Goal: Task Accomplishment & Management: Use online tool/utility

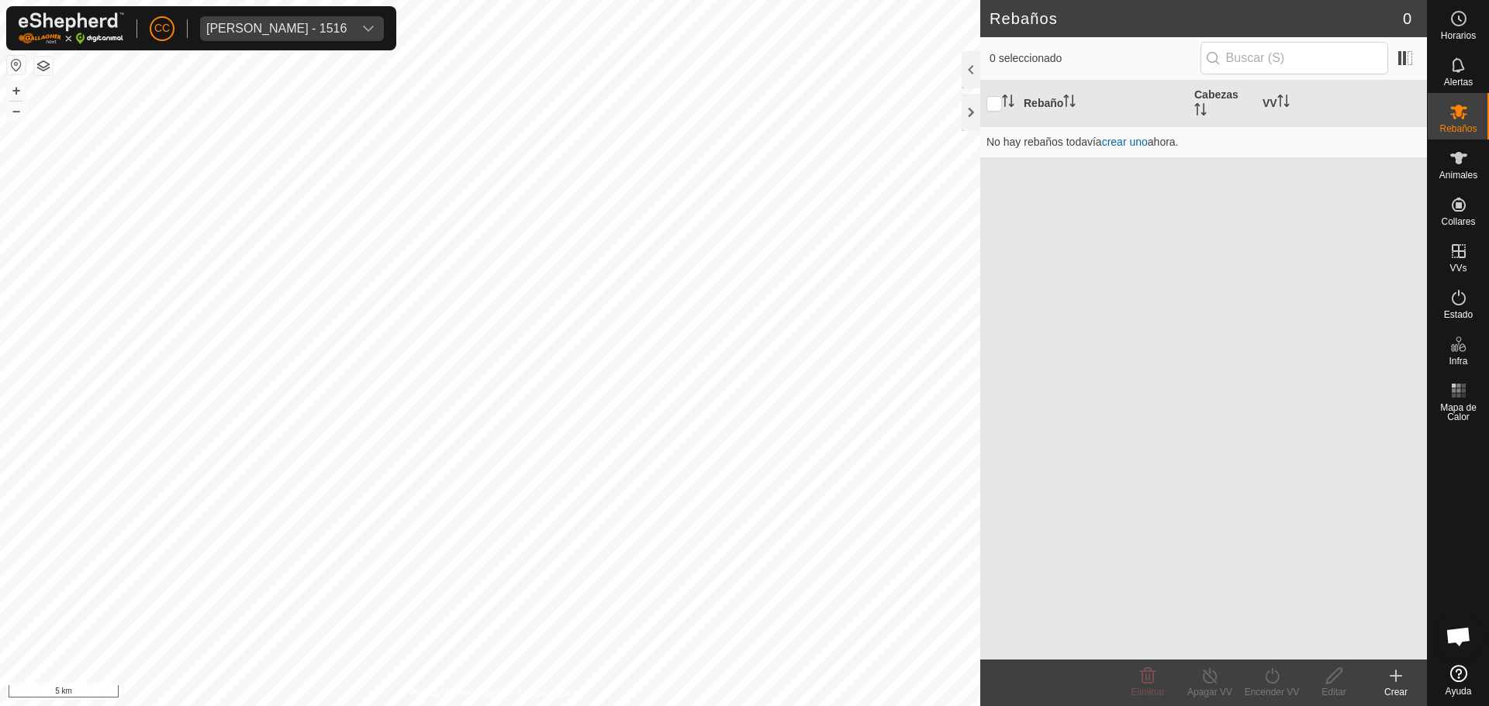
click at [295, 25] on div "[PERSON_NAME] - 1516" at bounding box center [276, 28] width 140 height 12
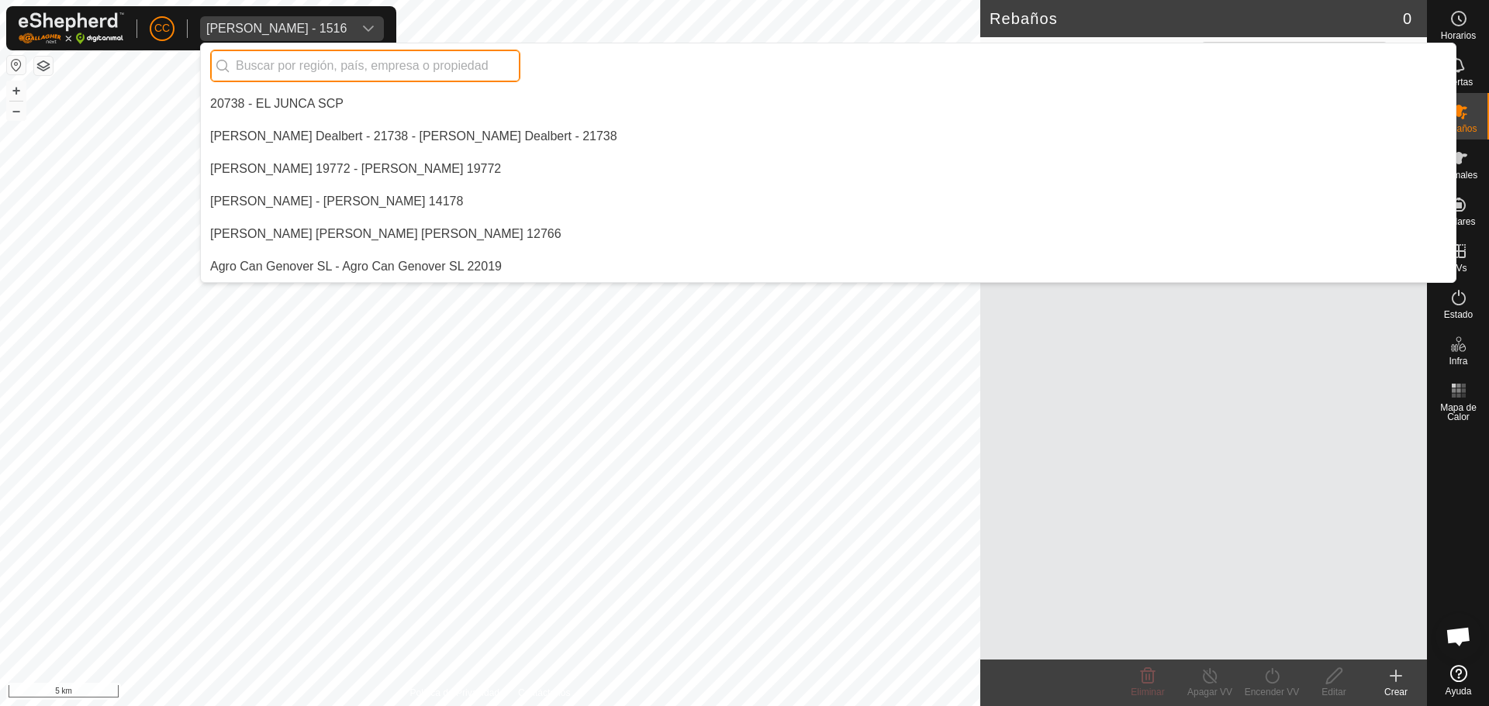
scroll to position [10356, 0]
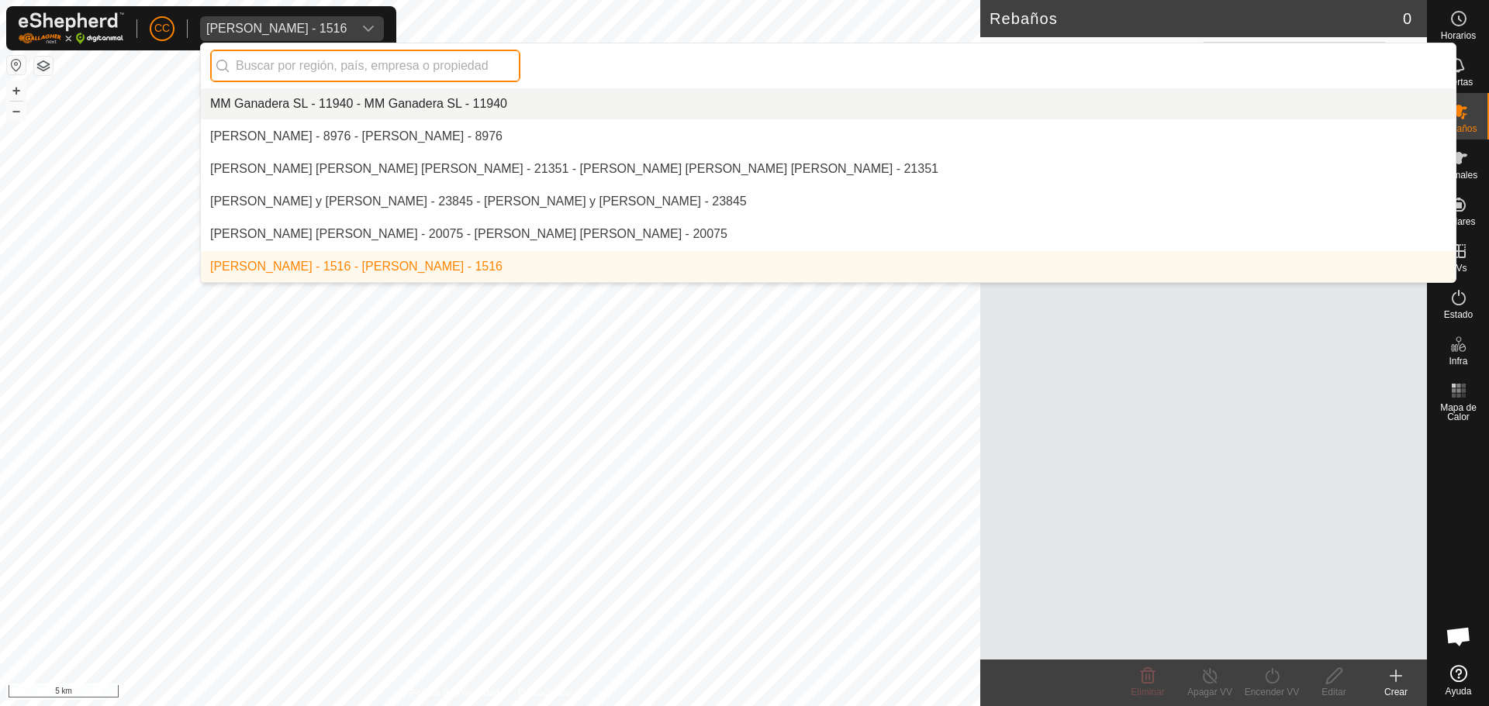
click at [276, 72] on input "text" at bounding box center [365, 66] width 310 height 33
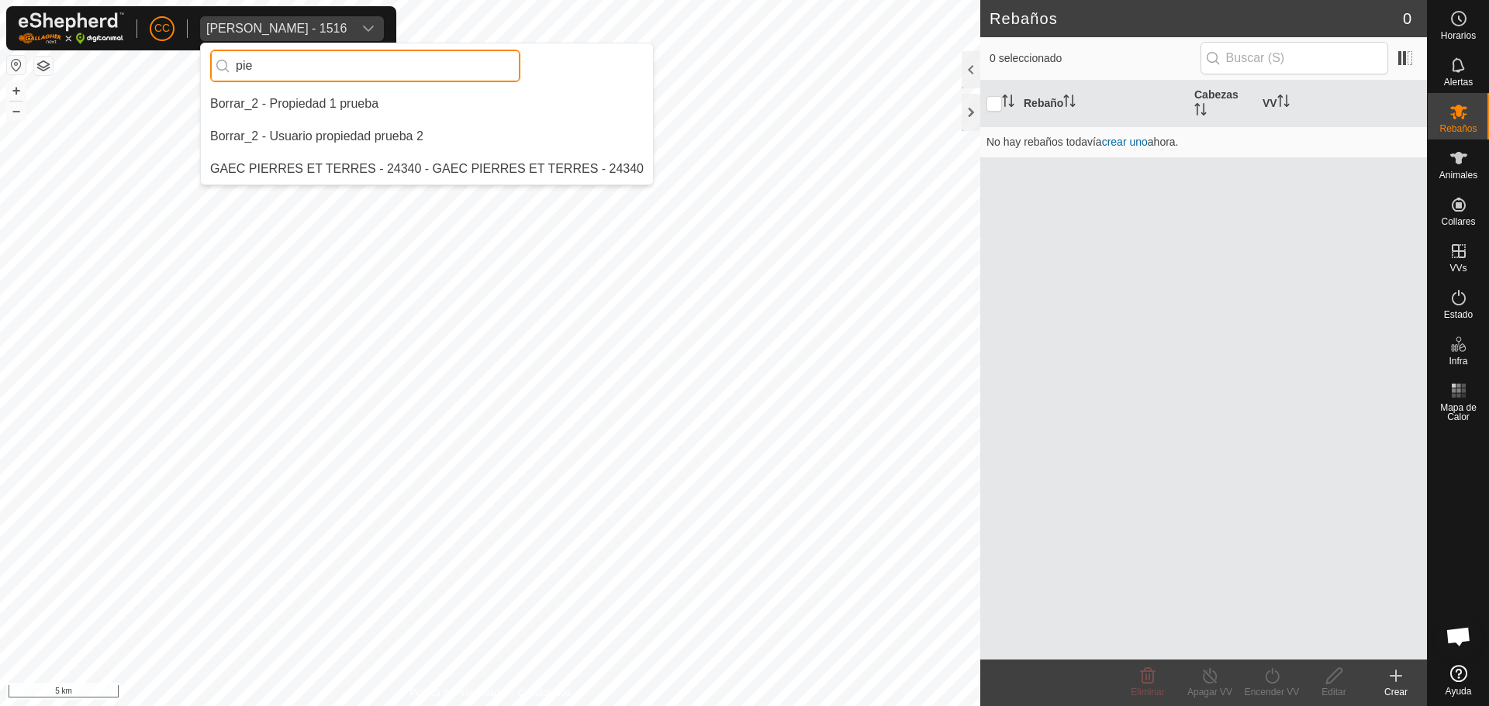
scroll to position [0, 0]
type input "pie"
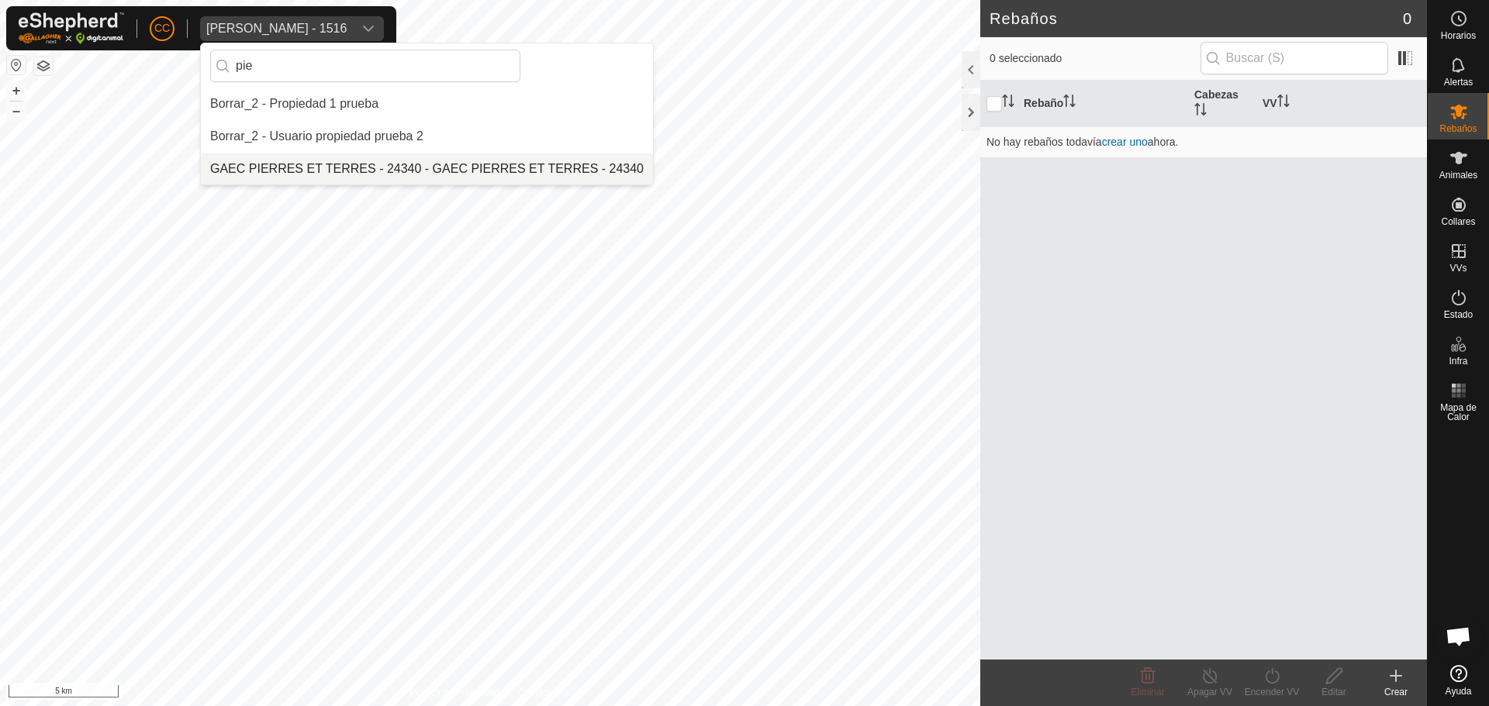
click at [310, 178] on li "GAEC PIERRES ET TERRES - 24340 - GAEC PIERRES ET TERRES - 24340" at bounding box center [427, 169] width 452 height 31
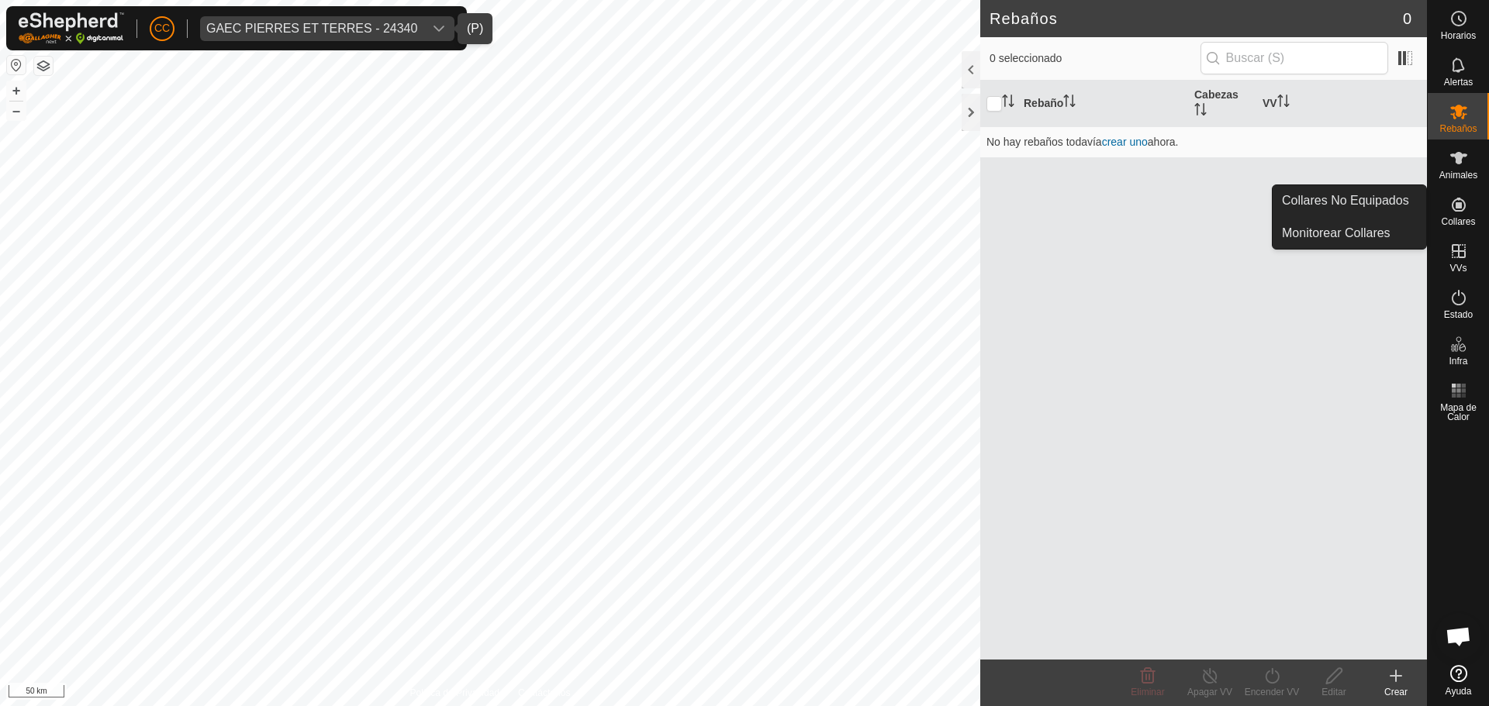
click at [1465, 209] on icon at bounding box center [1458, 204] width 19 height 19
click at [1360, 202] on link "Collares No Equipados" at bounding box center [1349, 200] width 154 height 31
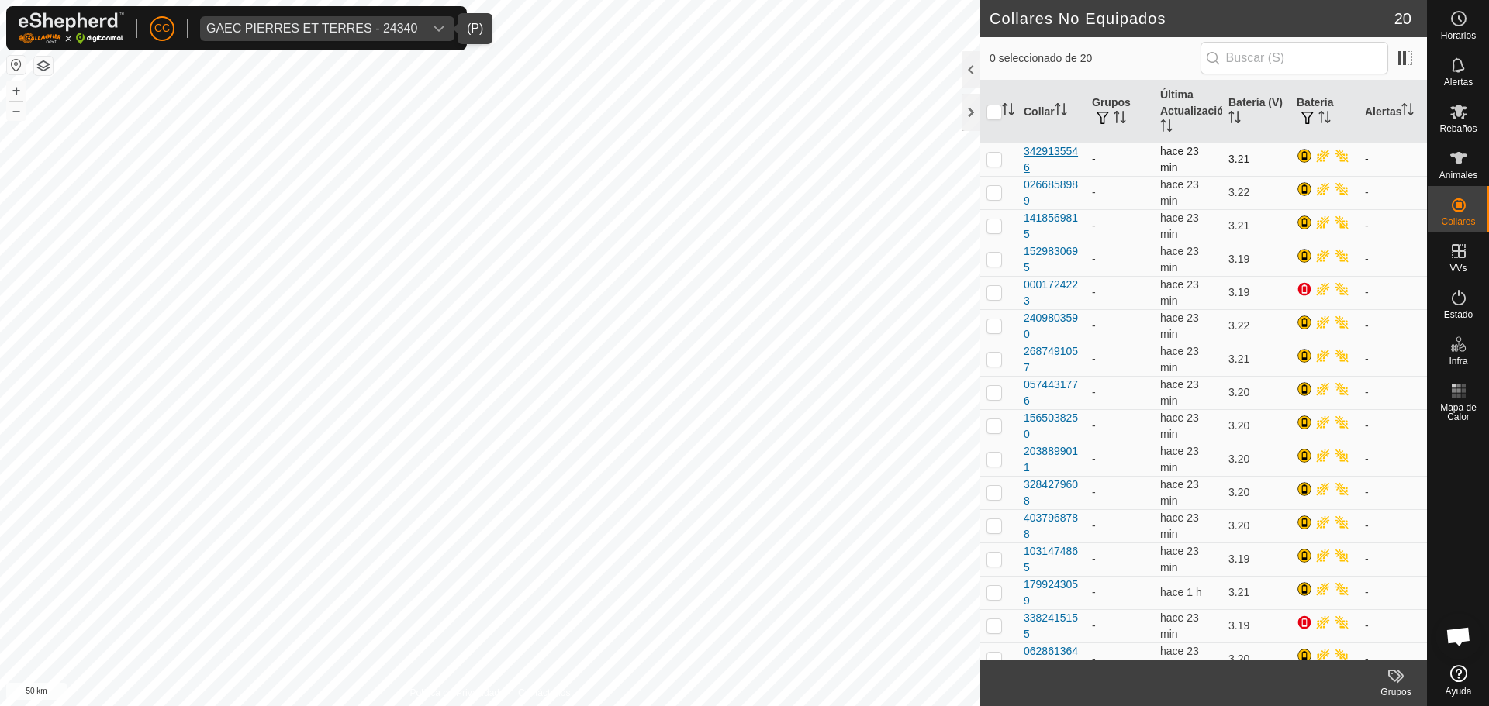
click at [1046, 167] on div "3429135546" at bounding box center [1051, 159] width 56 height 33
